Goal: Task Accomplishment & Management: Complete application form

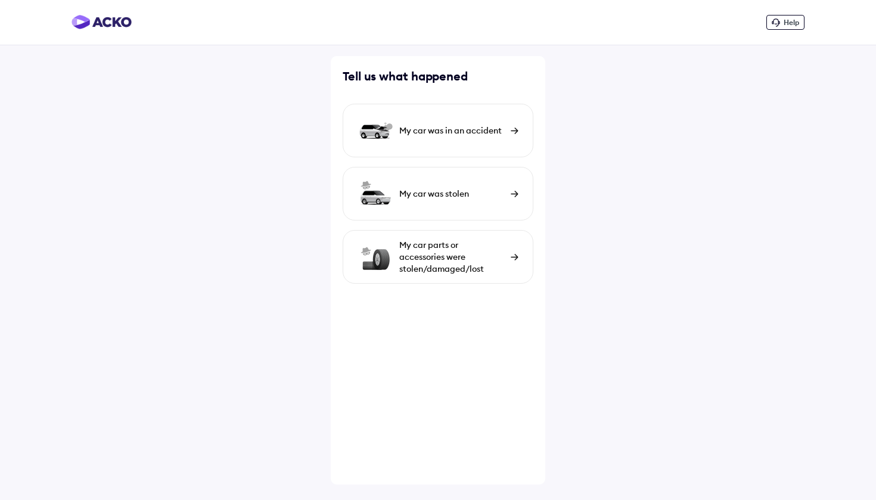
click at [442, 134] on div "My car was in an accident" at bounding box center [452, 131] width 106 height 12
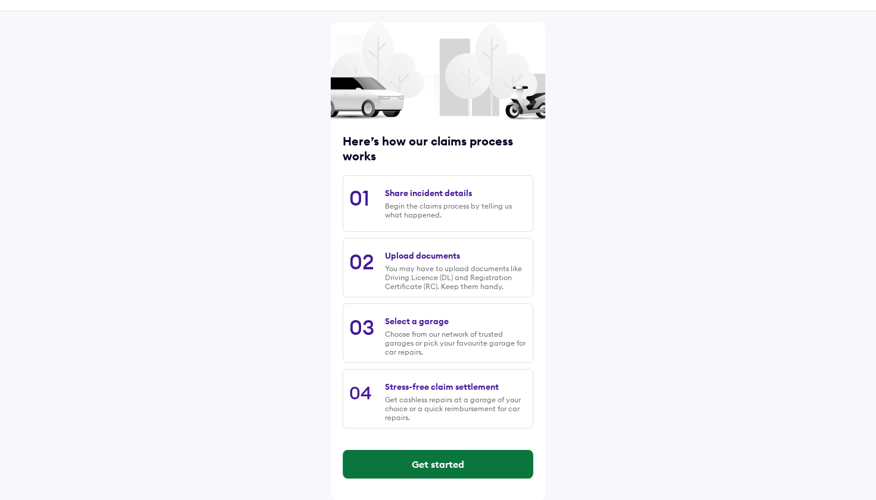
scroll to position [34, 0]
click at [416, 461] on button "Get started" at bounding box center [438, 464] width 190 height 29
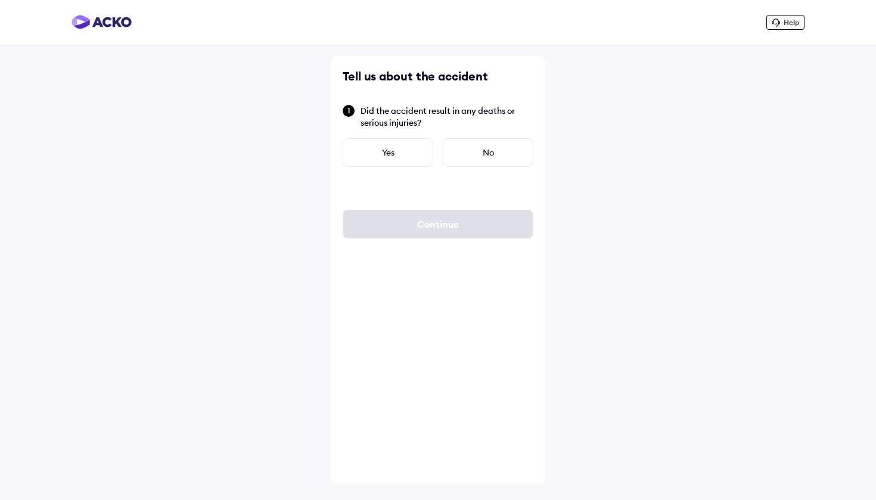
scroll to position [0, 0]
click at [464, 151] on div "No" at bounding box center [488, 152] width 91 height 29
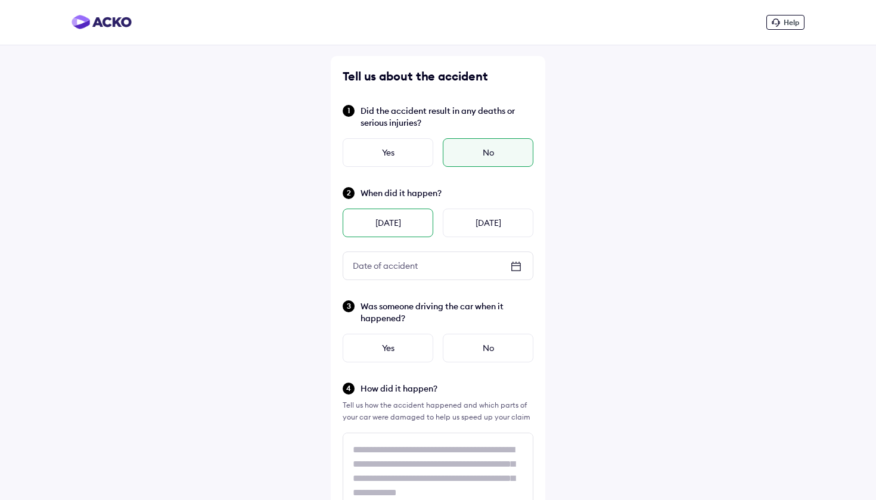
click at [419, 230] on div "[DATE]" at bounding box center [388, 223] width 91 height 29
click at [470, 350] on div "No" at bounding box center [488, 348] width 91 height 29
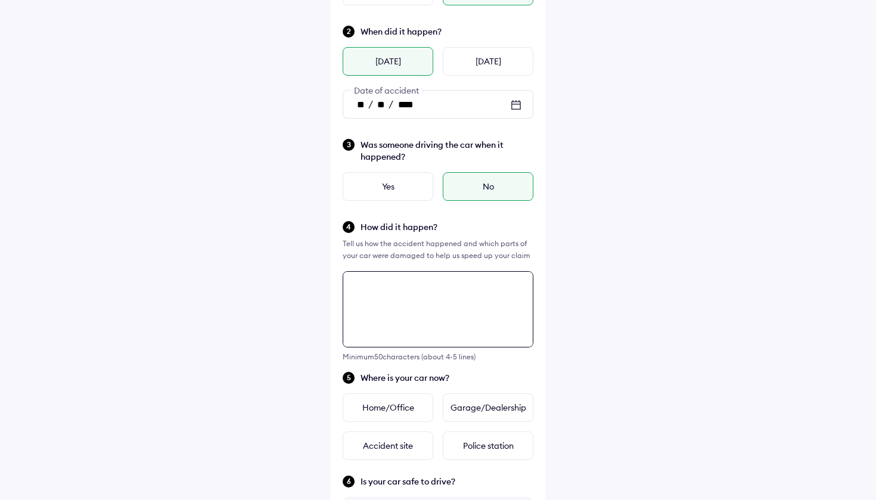
click at [458, 348] on div "Tell us about the accident Did the accident result in any deaths or serious inj…" at bounding box center [438, 347] width 215 height 907
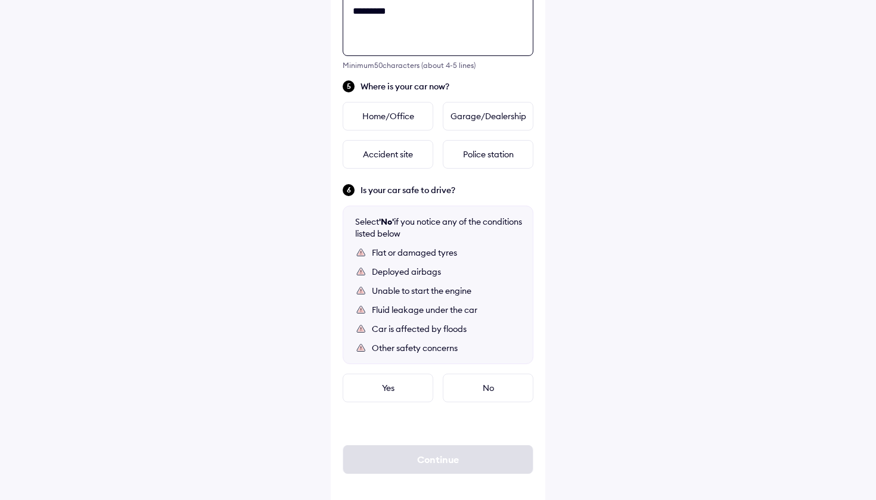
scroll to position [460, 0]
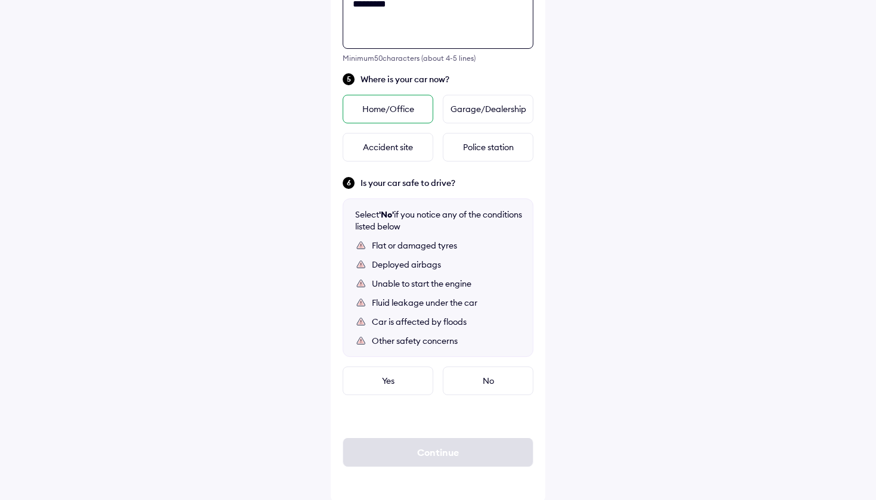
type textarea "**********"
click at [395, 112] on div "Home/Office" at bounding box center [388, 109] width 91 height 29
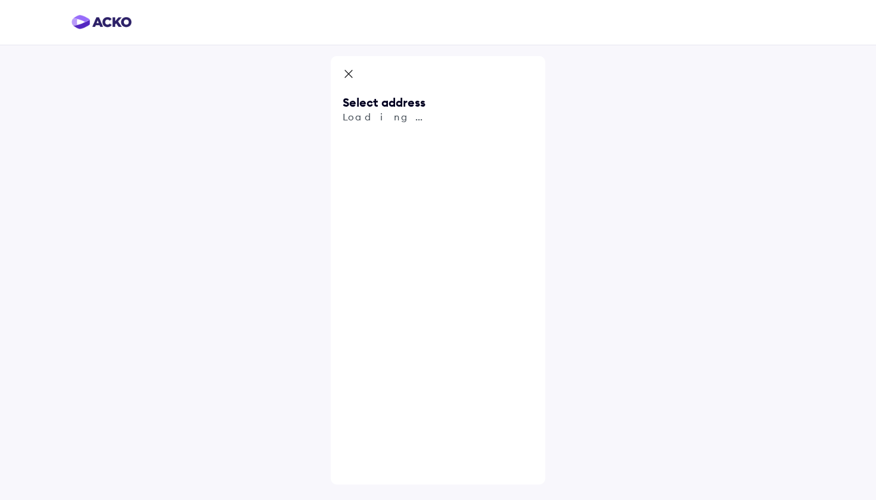
scroll to position [0, 0]
click at [426, 143] on input "text" at bounding box center [438, 138] width 191 height 27
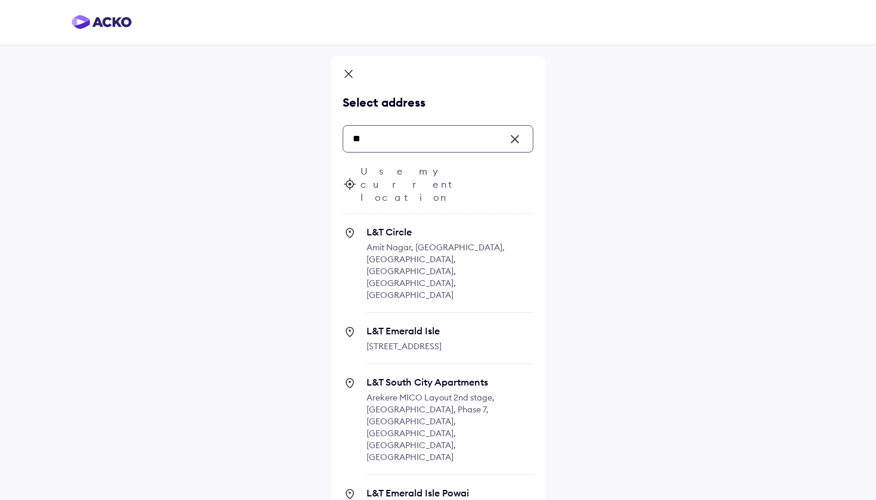
click at [417, 392] on span "Arekere MICO Layout 2nd stage, [GEOGRAPHIC_DATA], Phase 7, [GEOGRAPHIC_DATA], […" at bounding box center [431, 427] width 128 height 70
type input "**"
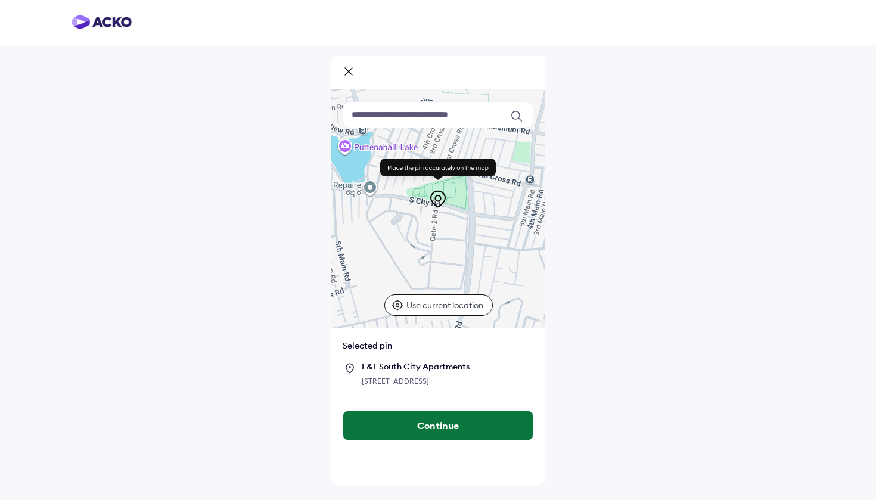
click at [416, 440] on button "Continue" at bounding box center [438, 425] width 190 height 29
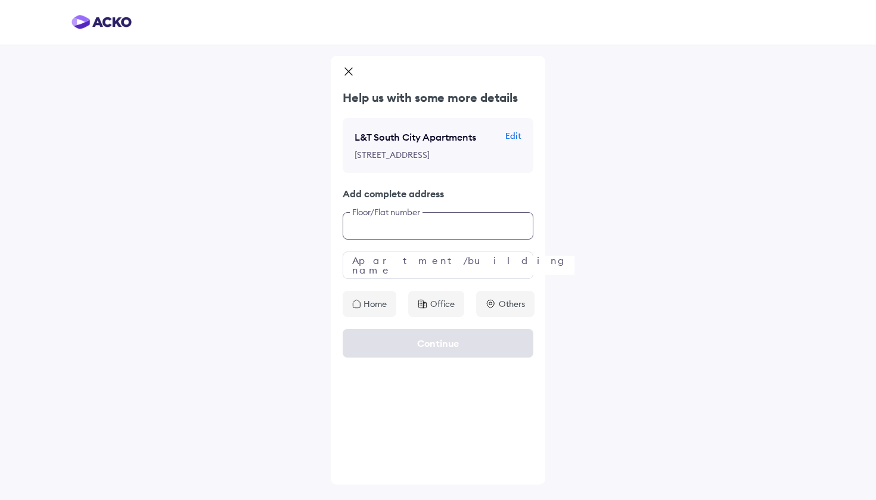
click at [406, 240] on input "text" at bounding box center [438, 225] width 191 height 27
type input "*****"
click at [411, 279] on input "text" at bounding box center [438, 265] width 191 height 27
type input "**"
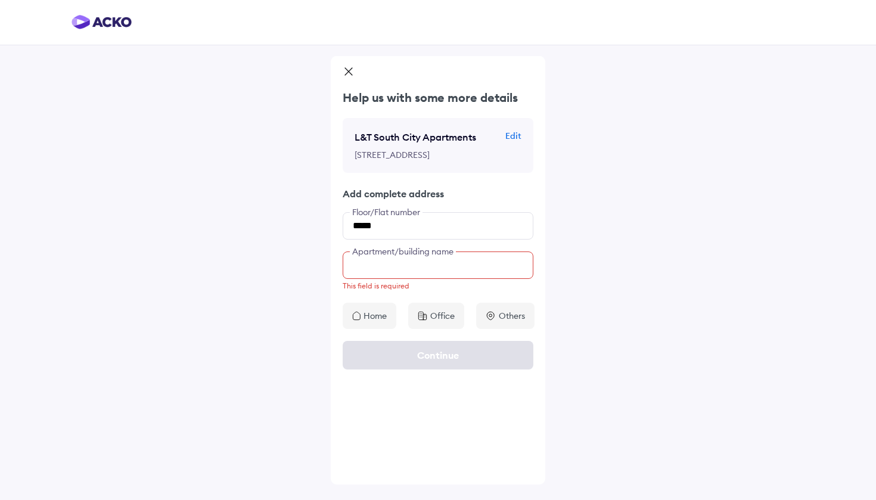
type input "**********"
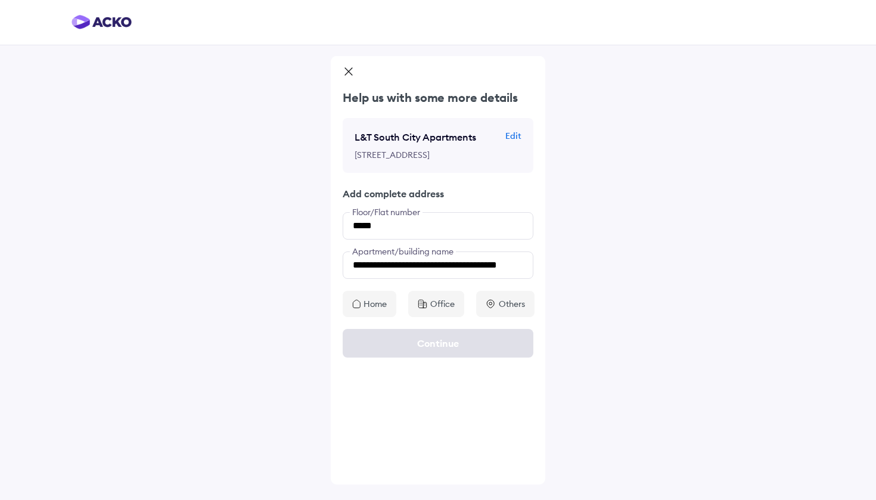
click at [363, 317] on div "Home" at bounding box center [370, 304] width 54 height 26
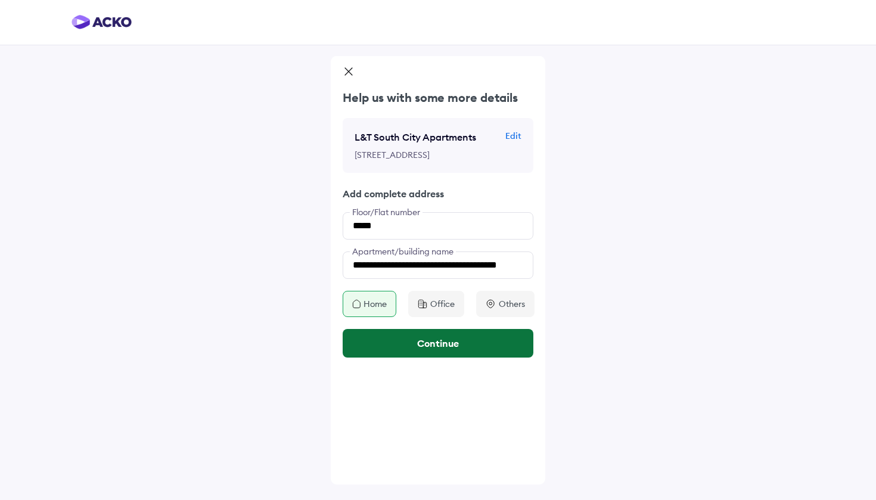
click at [392, 358] on button "Continue" at bounding box center [438, 343] width 191 height 29
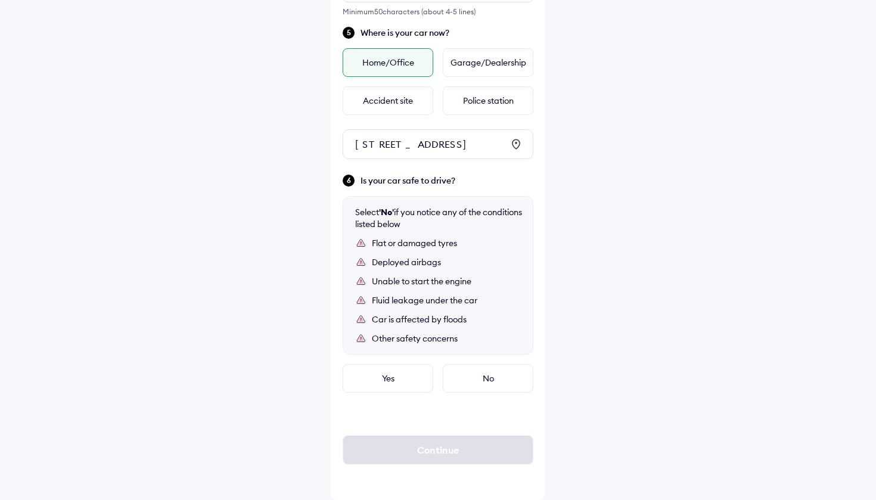
scroll to position [532, 0]
click at [466, 393] on div "No" at bounding box center [488, 378] width 91 height 29
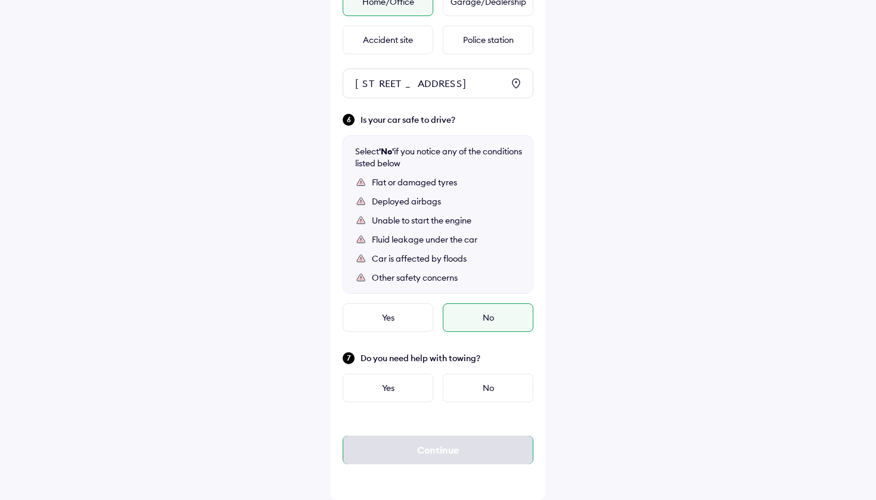
scroll to position [601, 0]
click at [411, 327] on div "Yes" at bounding box center [388, 317] width 91 height 29
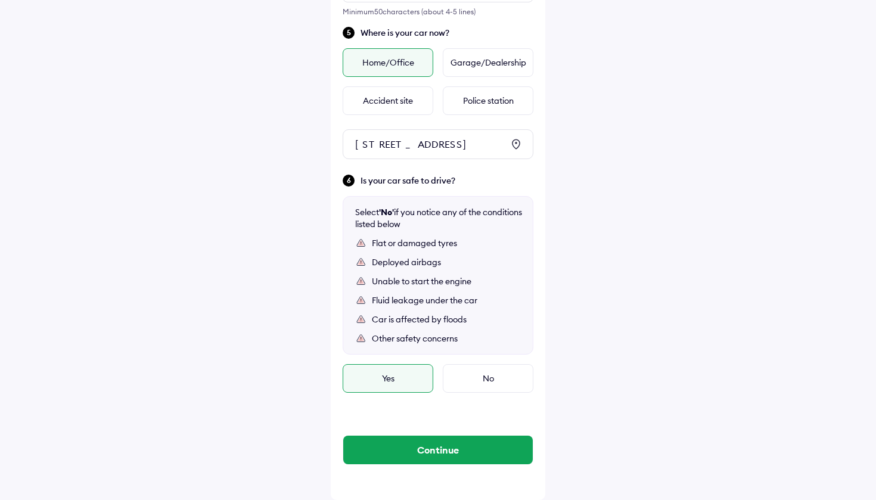
scroll to position [540, 0]
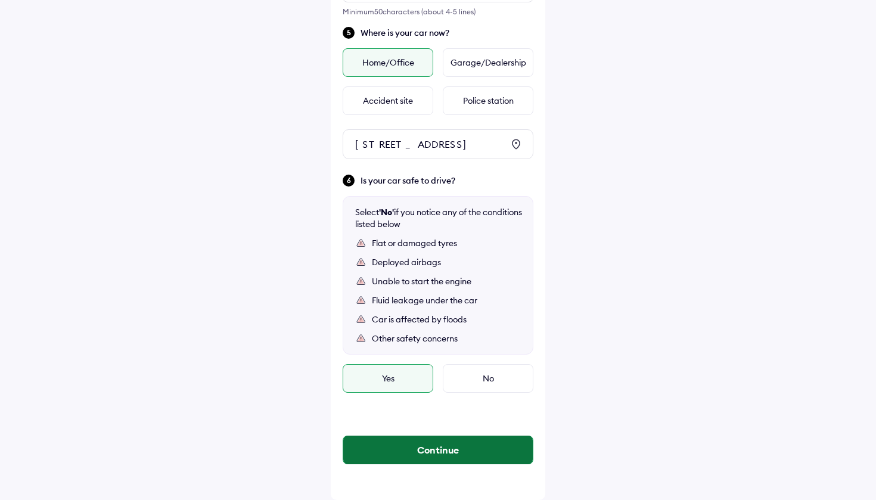
click at [422, 457] on button "Continue" at bounding box center [438, 450] width 190 height 29
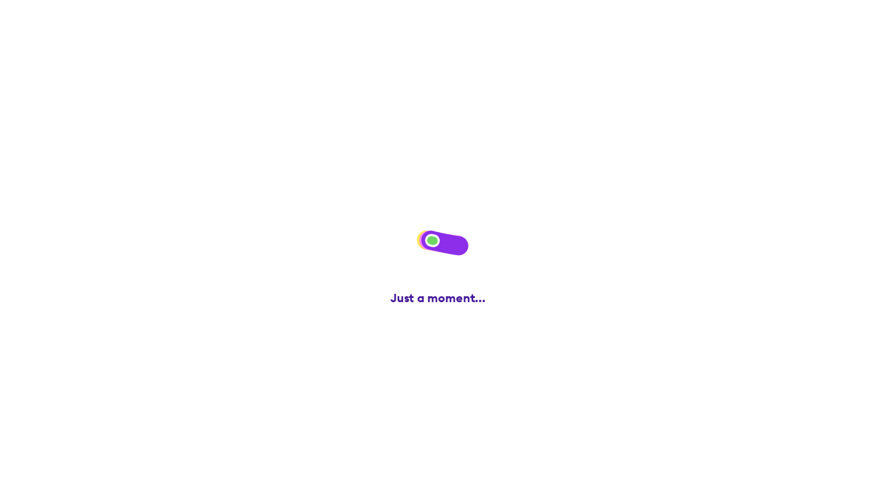
scroll to position [0, 0]
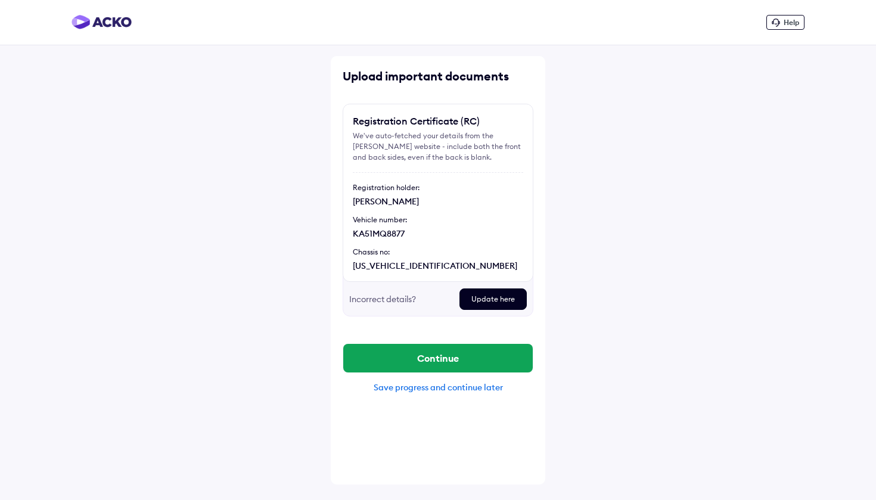
click at [417, 358] on button "Continue" at bounding box center [438, 358] width 190 height 29
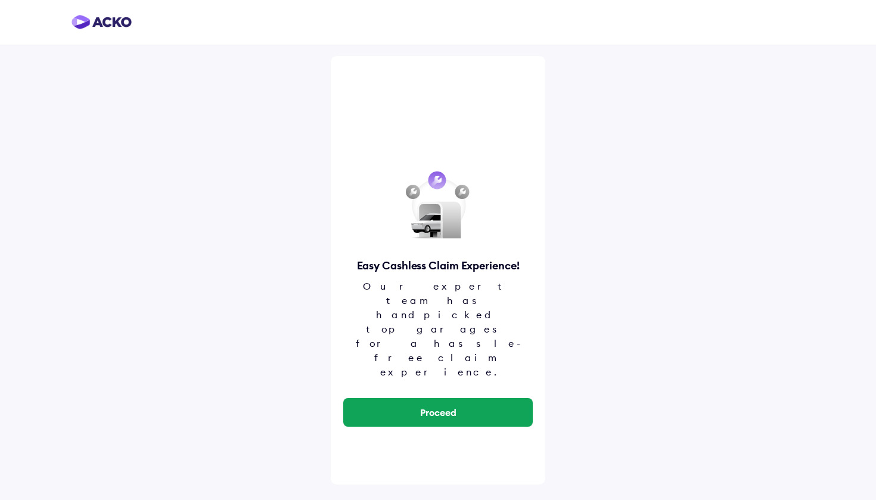
click at [417, 398] on button "Proceed" at bounding box center [438, 412] width 190 height 29
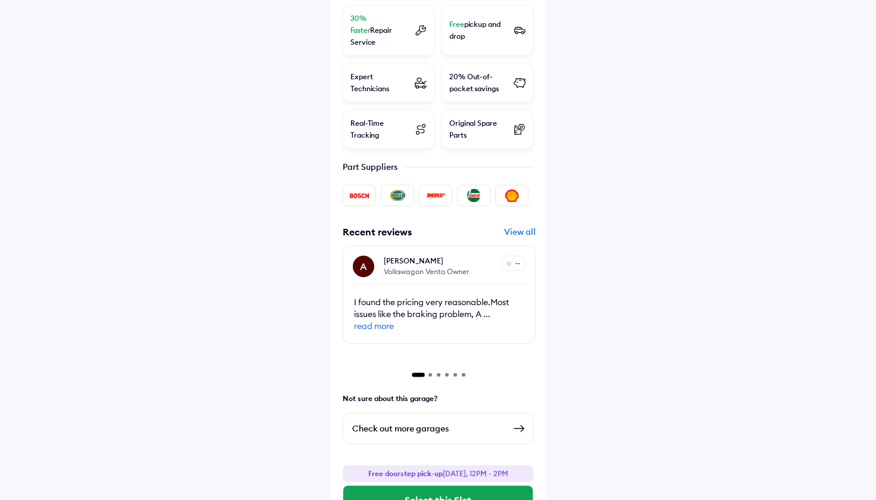
scroll to position [414, 0]
click at [437, 414] on div "Check out more garages" at bounding box center [438, 429] width 191 height 31
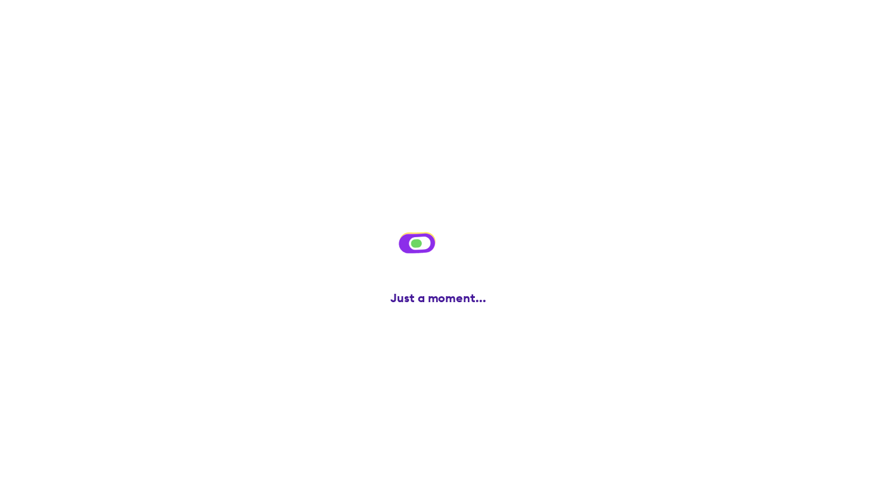
scroll to position [0, 0]
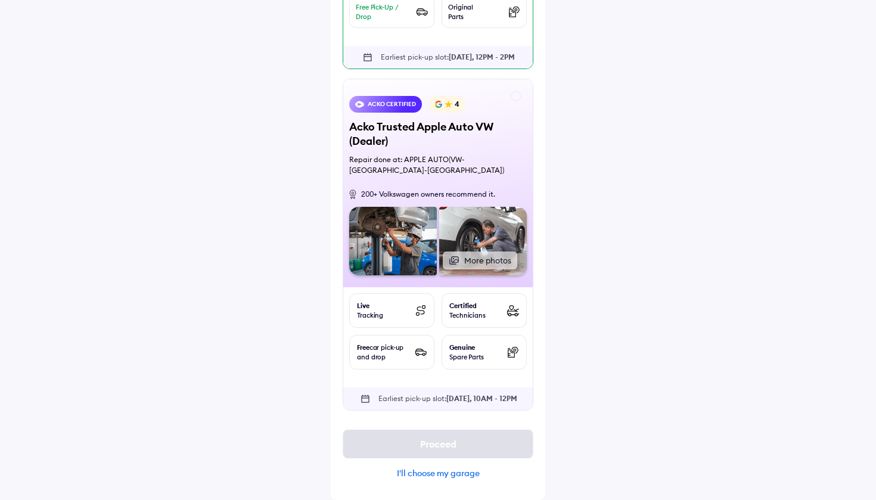
scroll to position [414, 0]
click at [415, 479] on div "I'll choose my garage" at bounding box center [438, 473] width 191 height 11
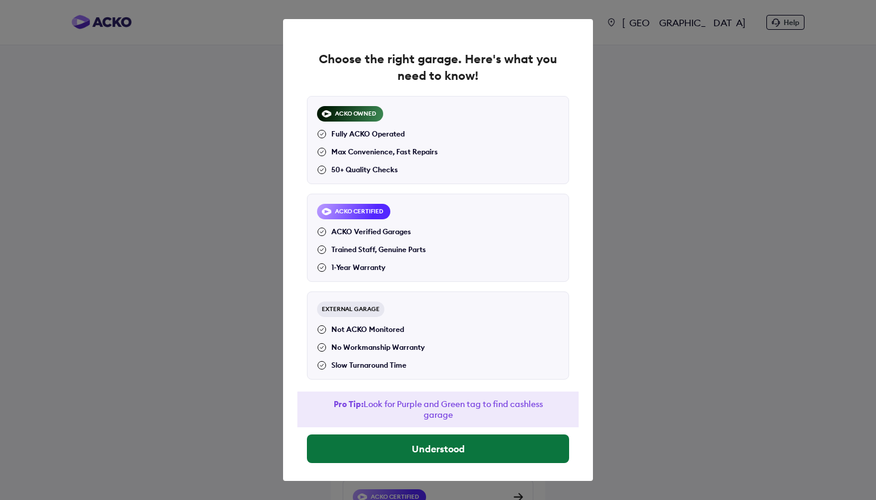
click at [393, 443] on button "Understood" at bounding box center [438, 449] width 262 height 29
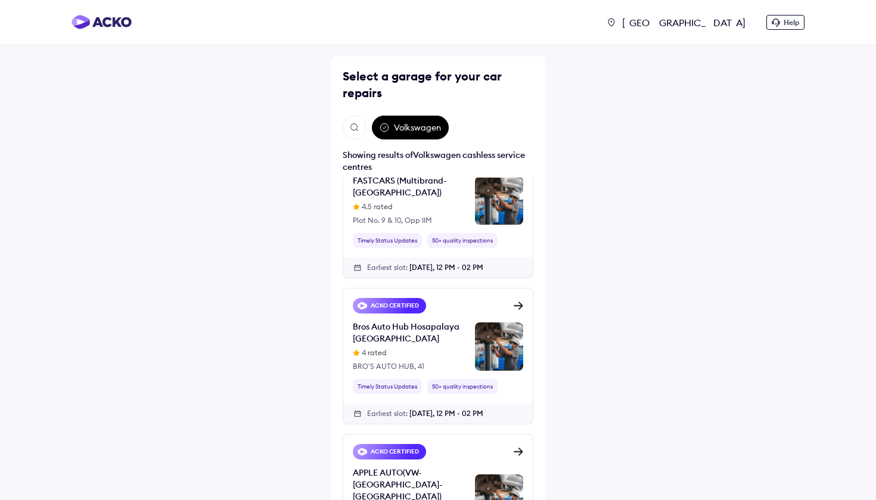
scroll to position [913, 0]
